Goal: Browse casually

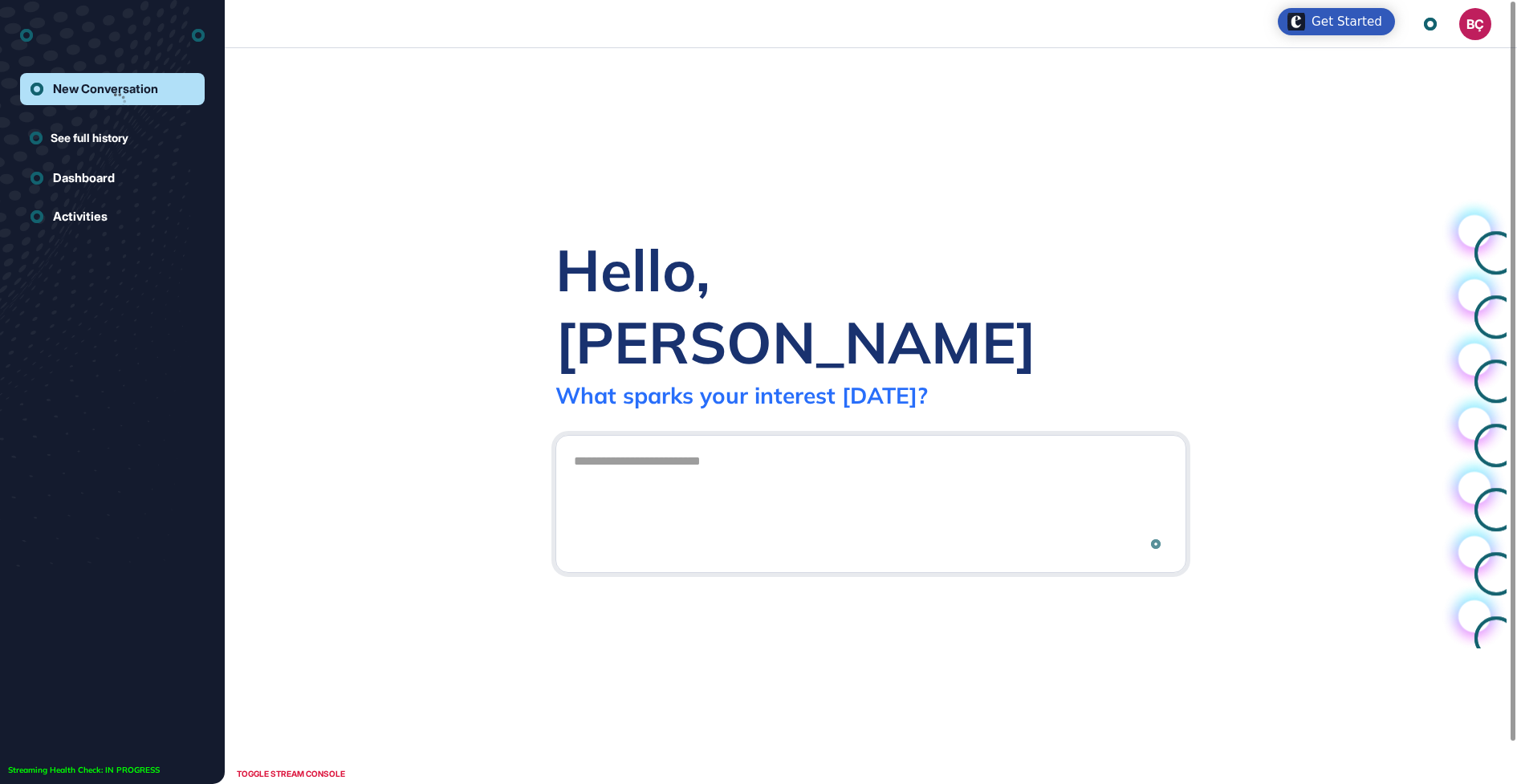
scroll to position [1, 1]
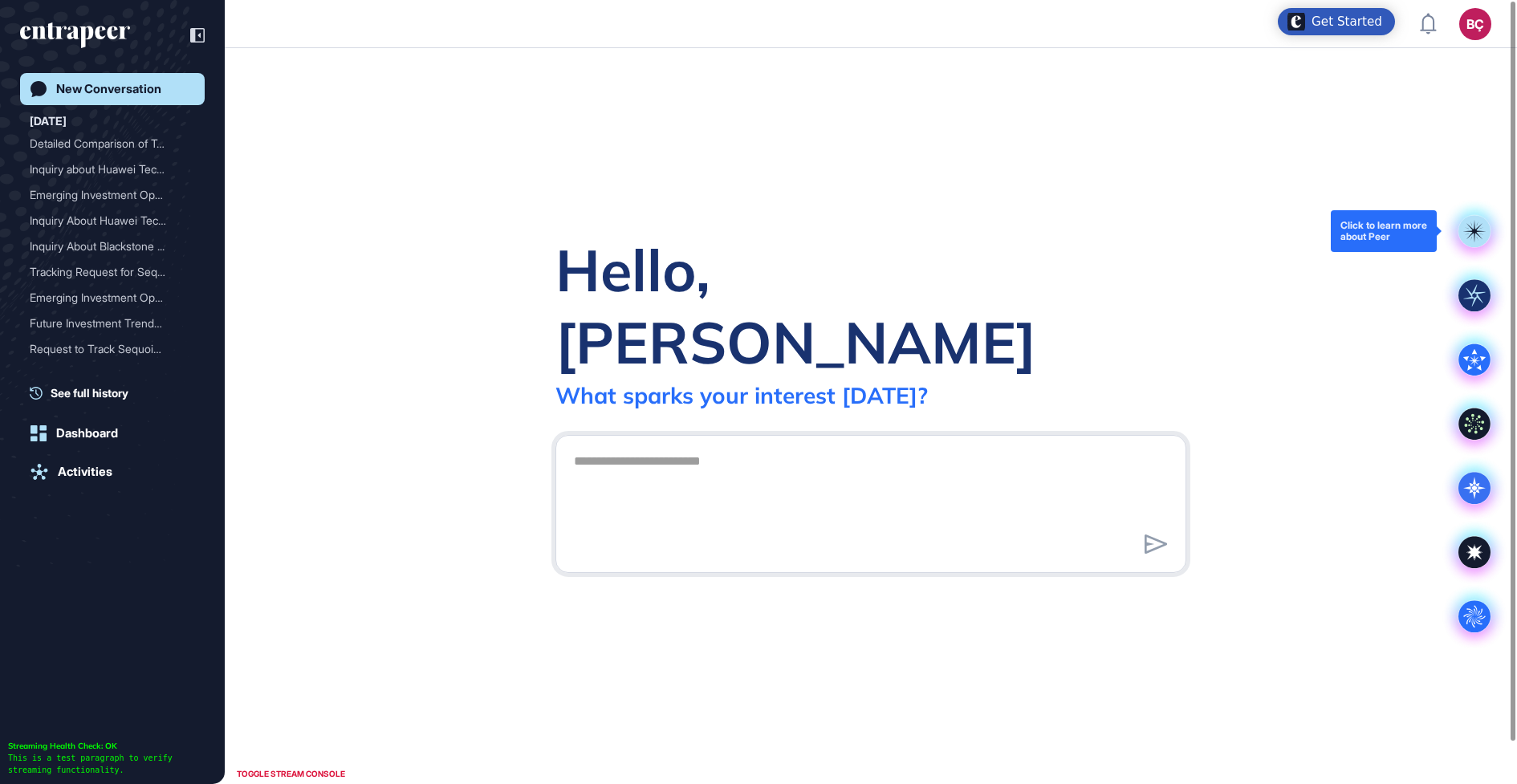
click at [1462, 233] on rect at bounding box center [1474, 231] width 32 height 32
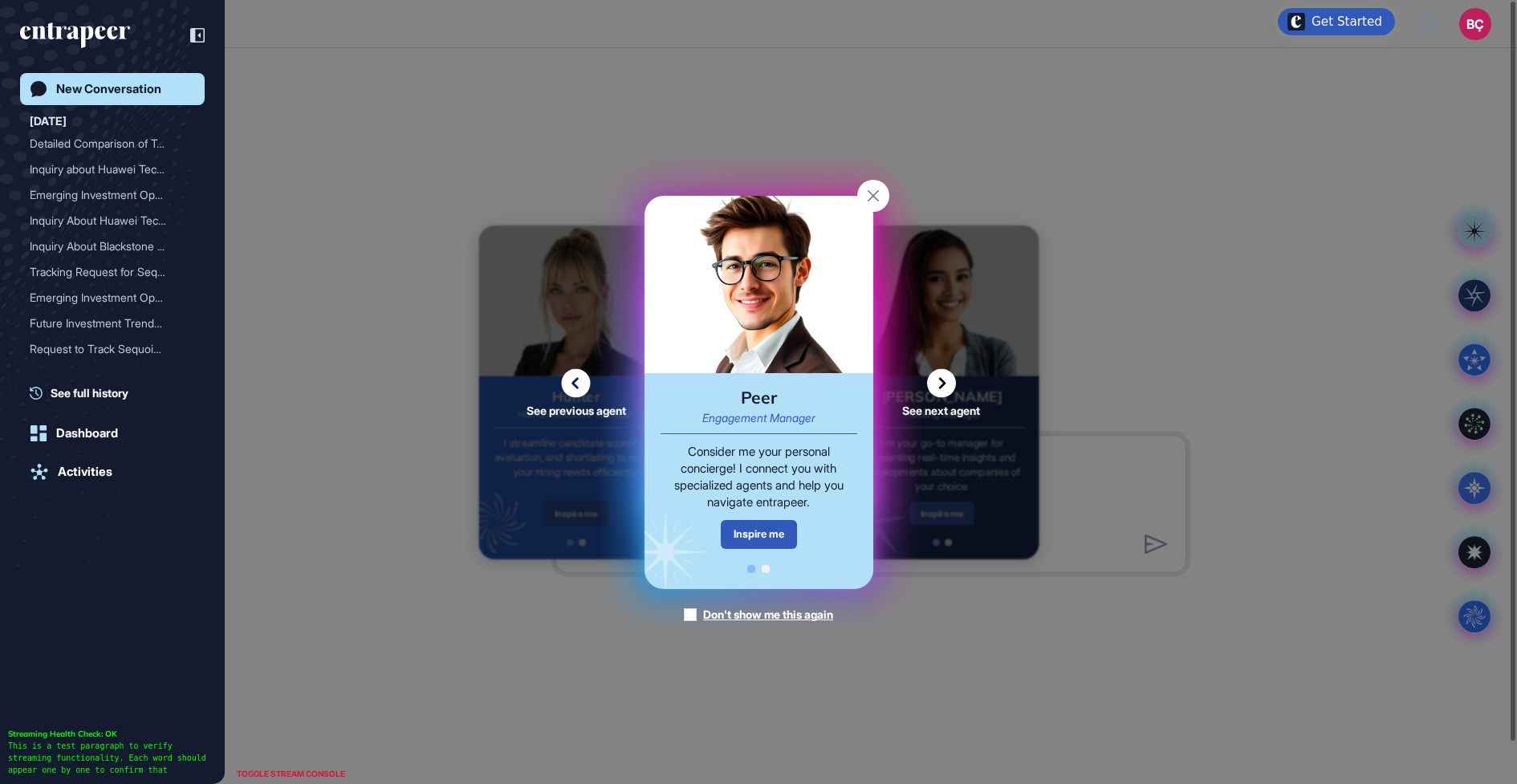
click at [930, 384] on icon at bounding box center [941, 382] width 29 height 29
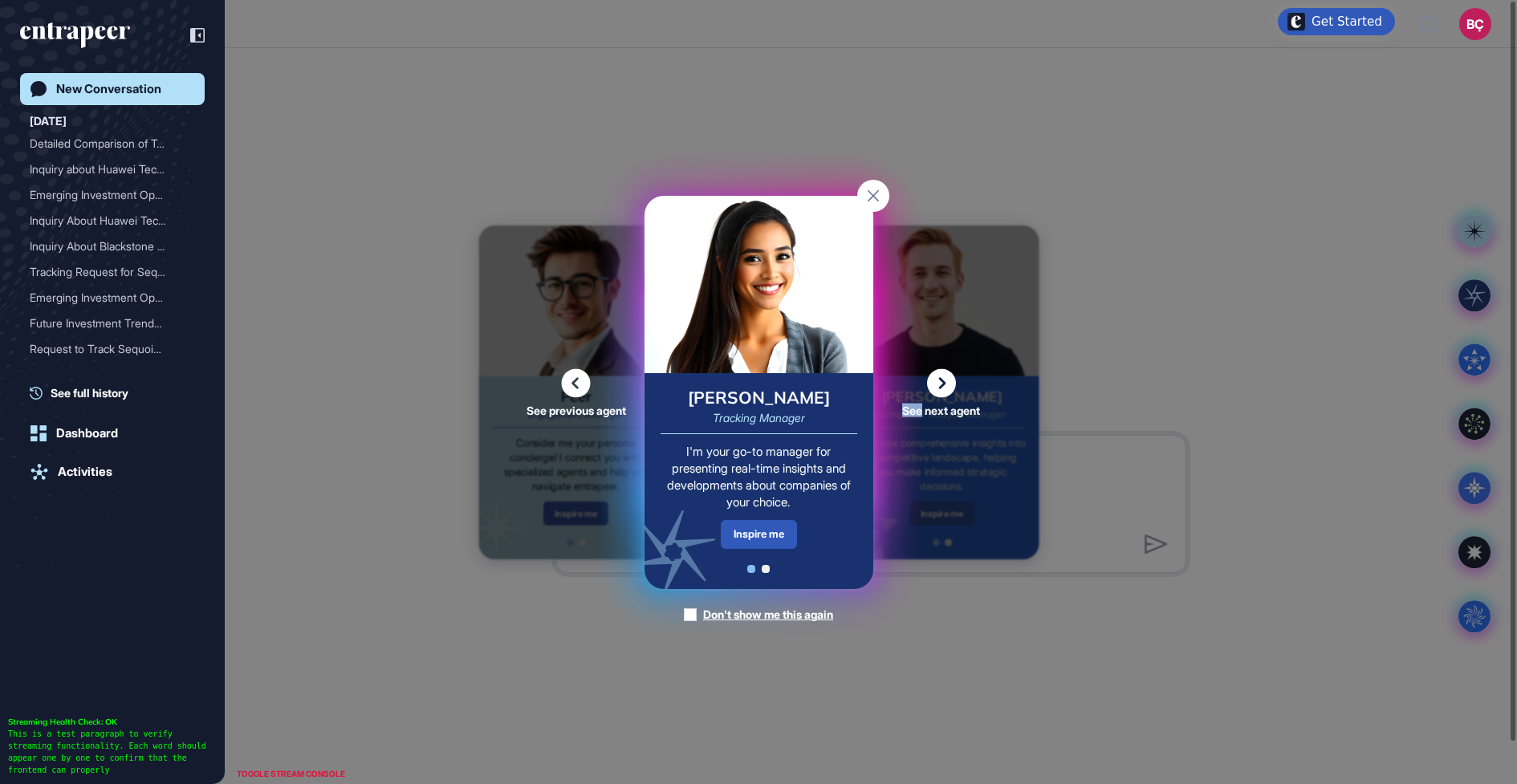
click at [930, 384] on icon at bounding box center [941, 382] width 29 height 29
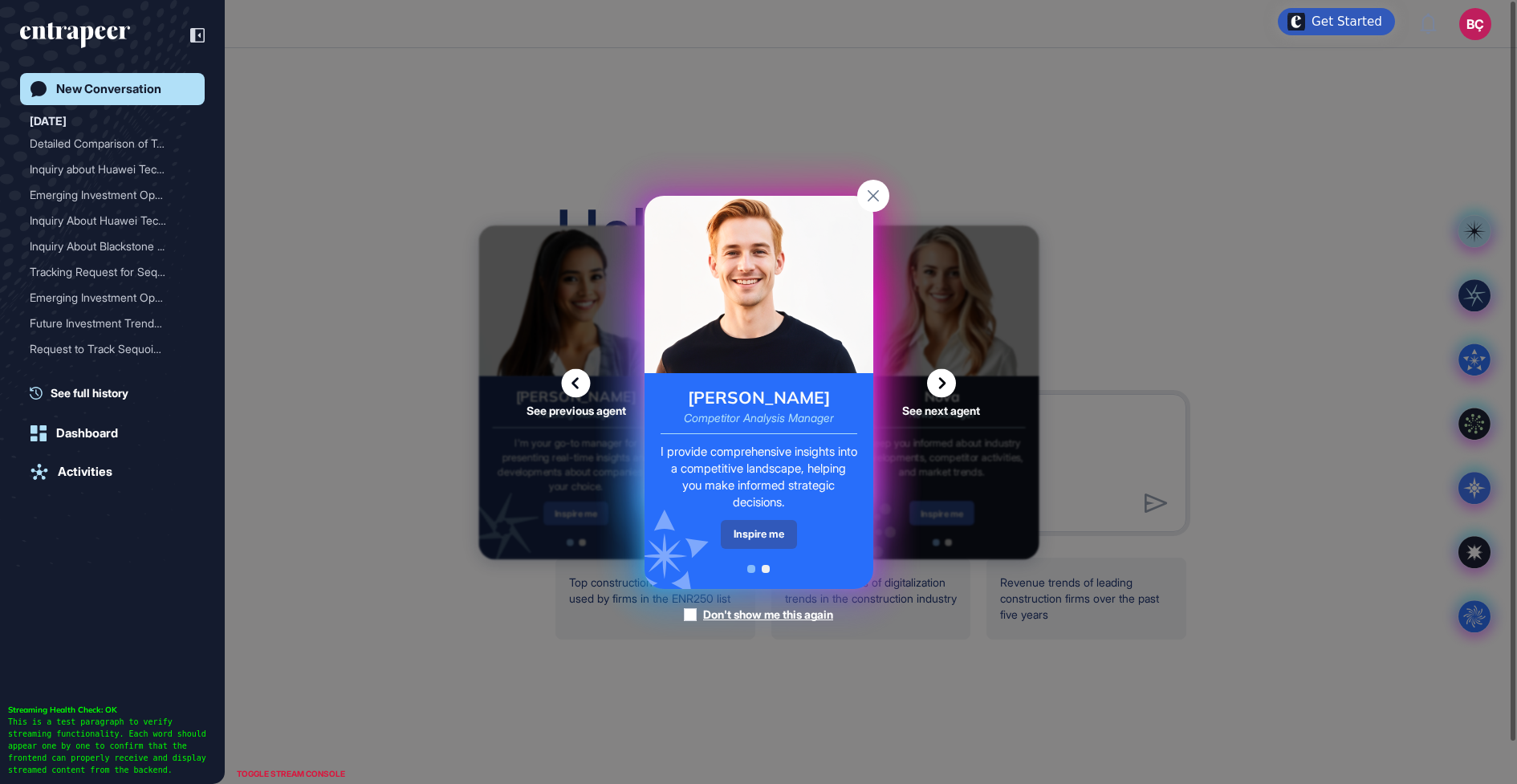
click at [927, 381] on icon at bounding box center [941, 382] width 29 height 29
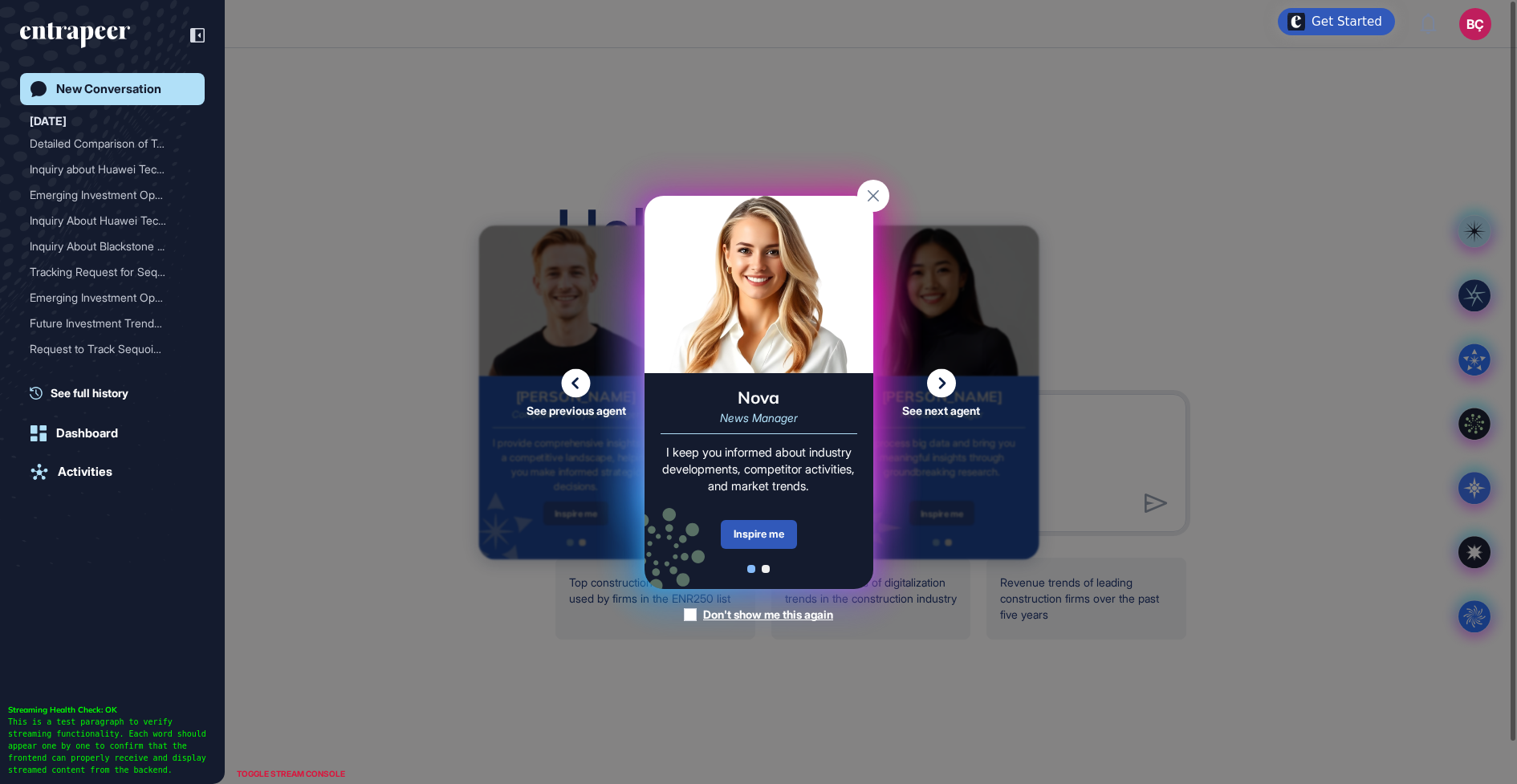
click at [927, 381] on icon at bounding box center [941, 382] width 29 height 29
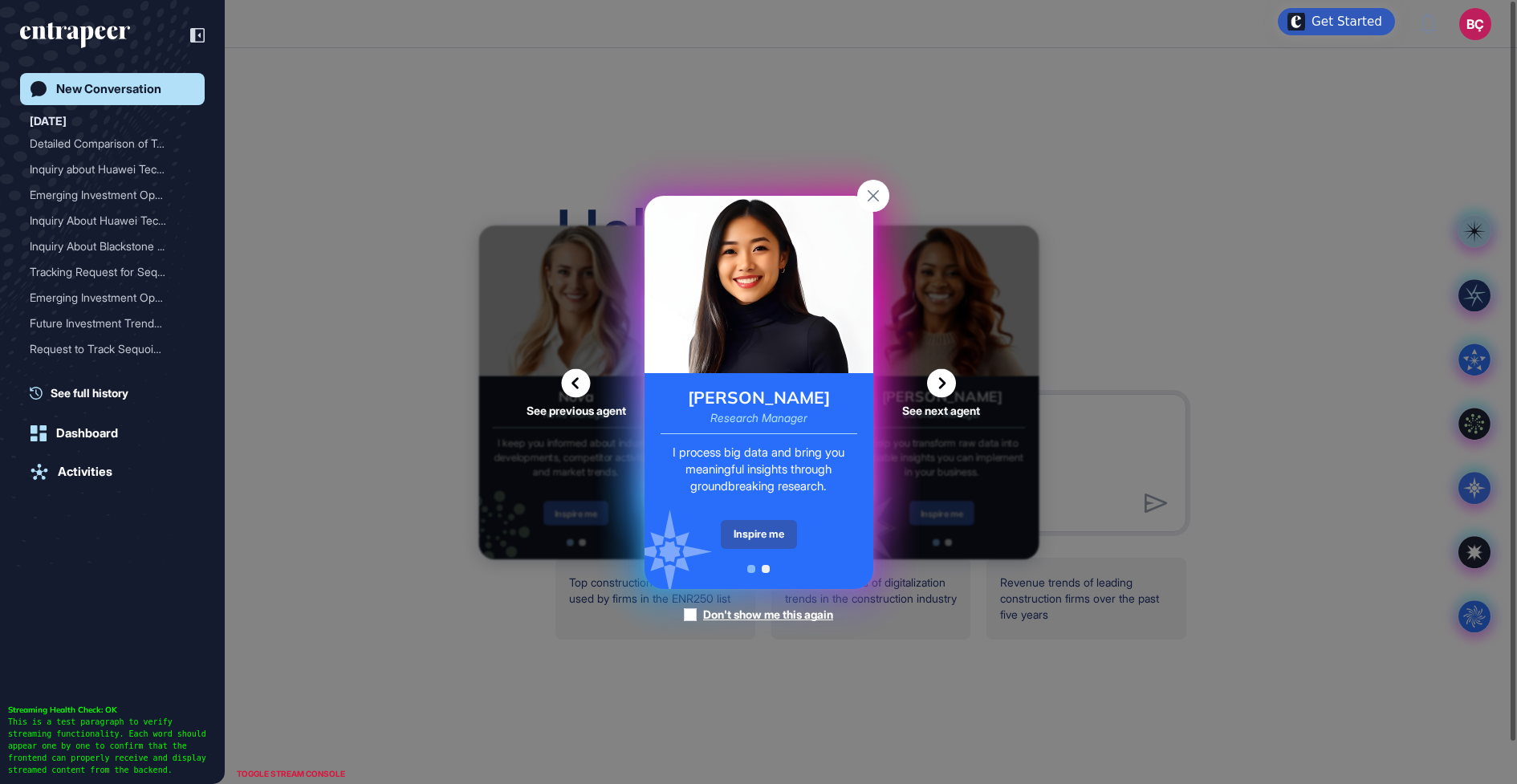
click at [572, 377] on icon at bounding box center [575, 382] width 29 height 29
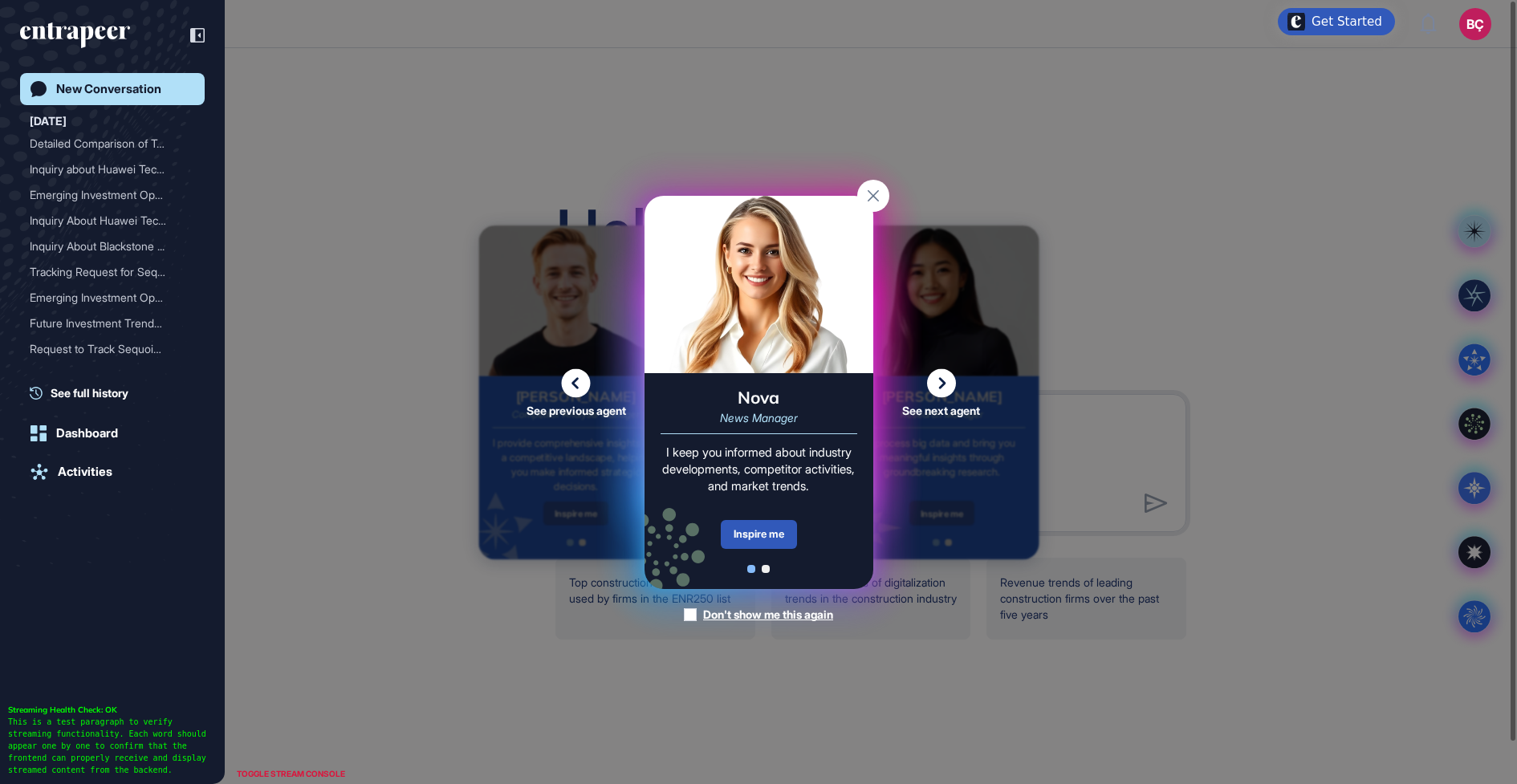
click at [572, 377] on icon at bounding box center [575, 382] width 29 height 29
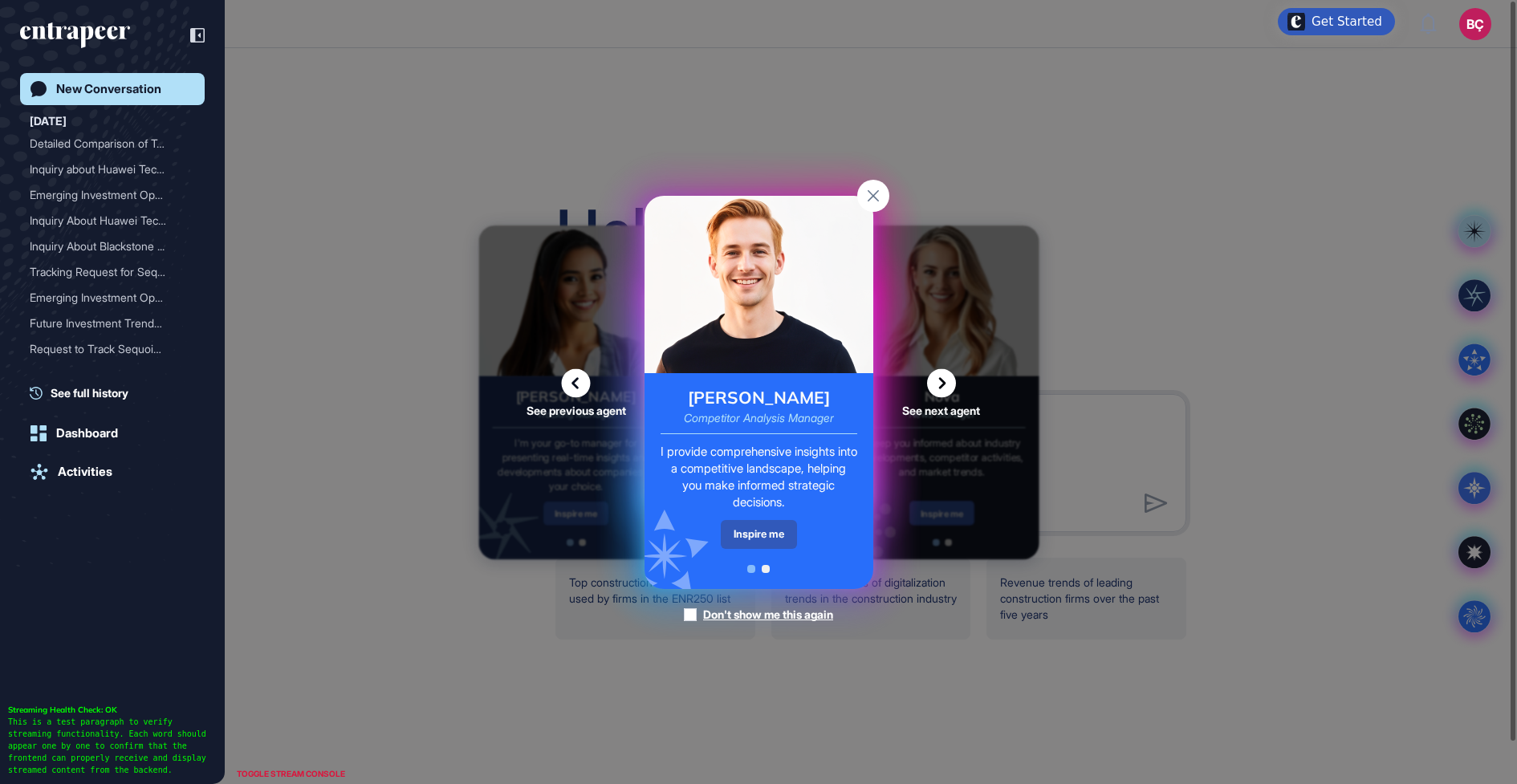
click at [572, 377] on icon at bounding box center [575, 382] width 29 height 29
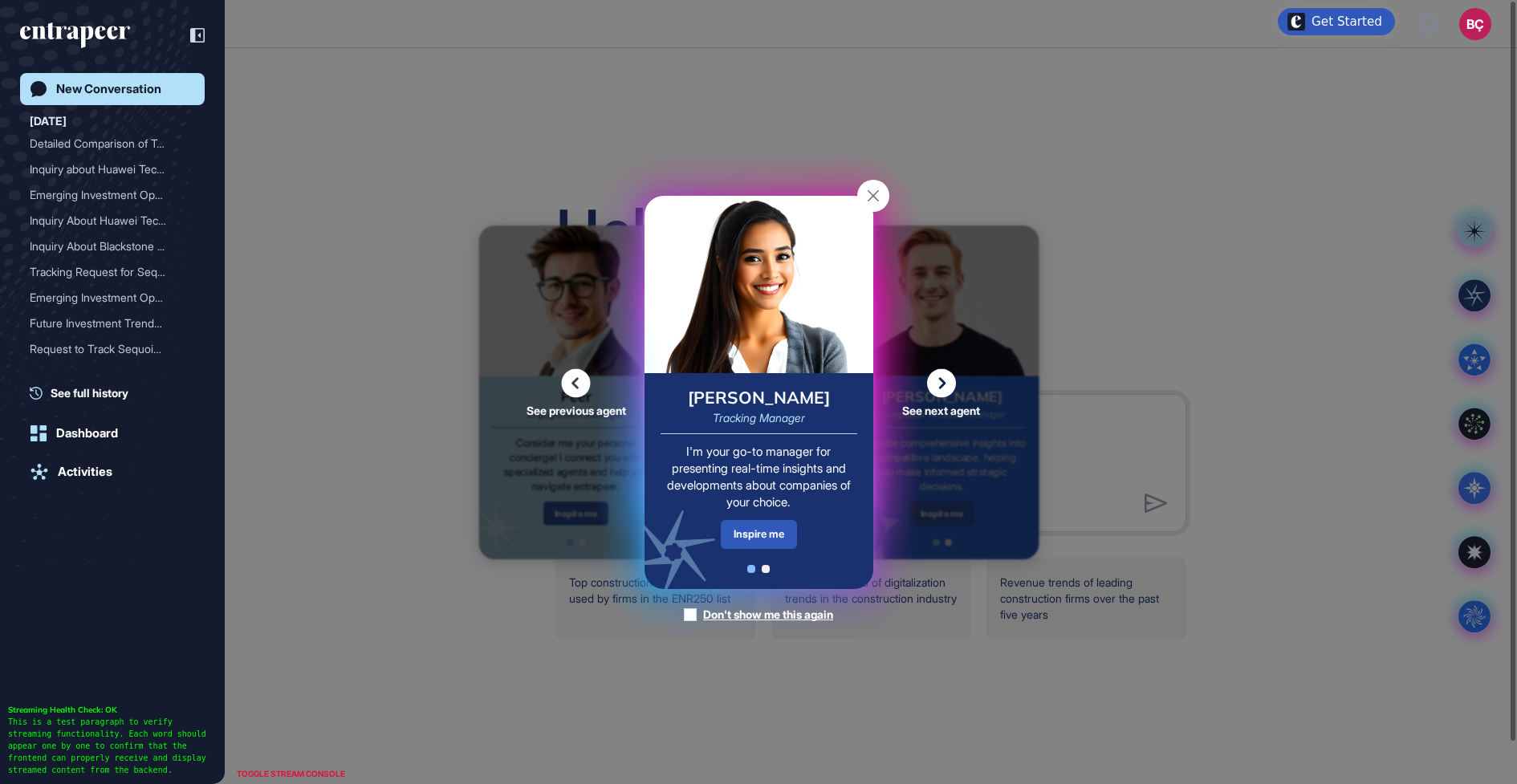
click at [572, 377] on icon at bounding box center [575, 382] width 29 height 29
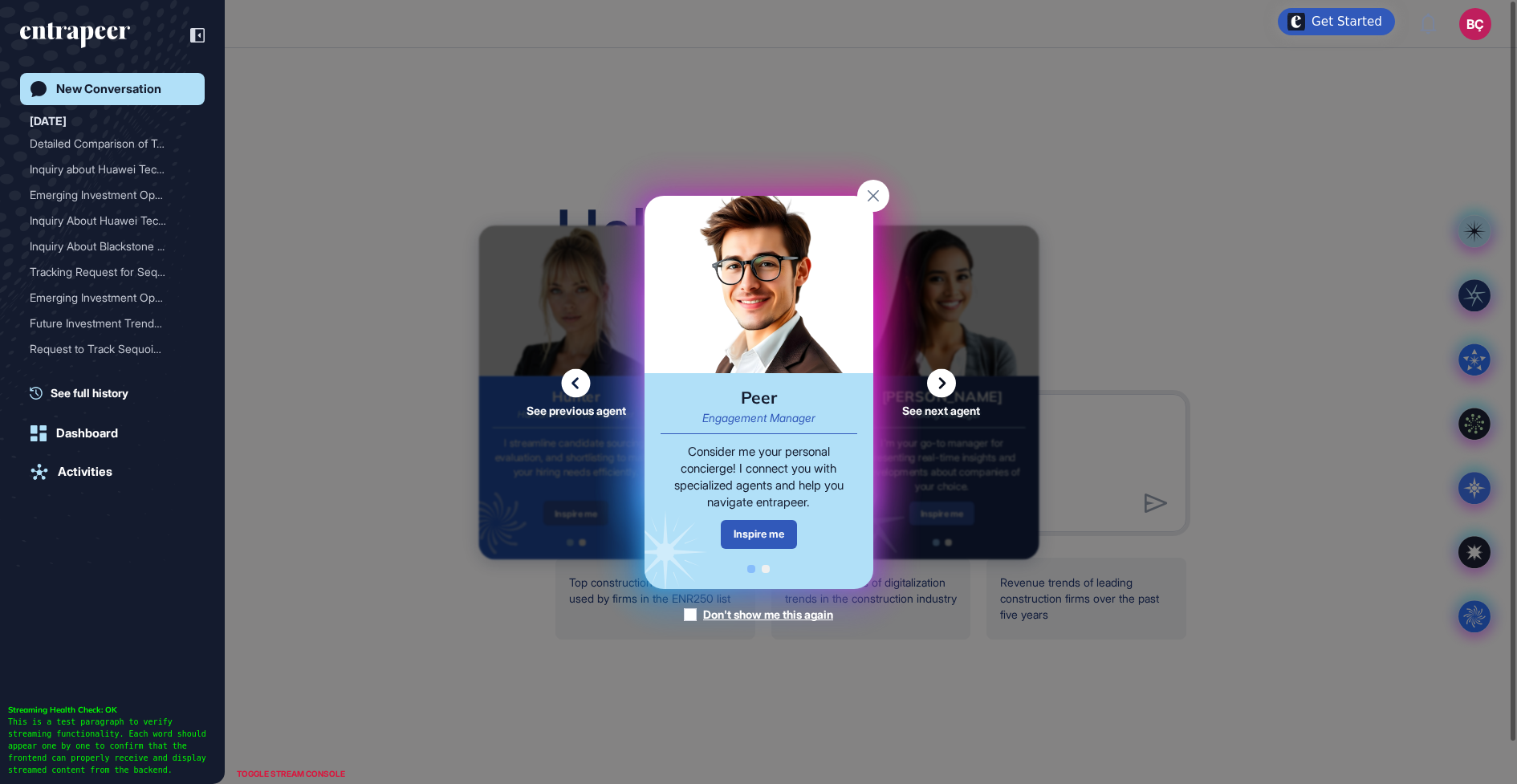
click at [949, 380] on icon at bounding box center [941, 382] width 29 height 29
